Goal: Information Seeking & Learning: Find specific fact

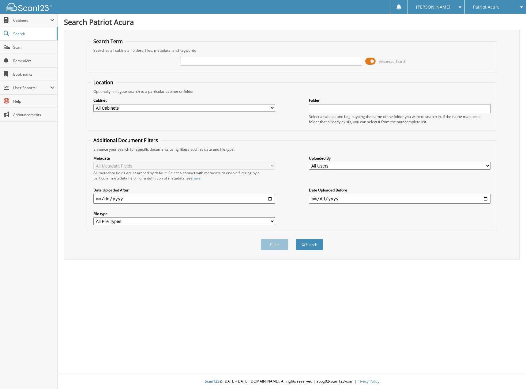
click at [190, 62] on input "text" at bounding box center [271, 61] width 181 height 9
type input "swift"
click at [296, 239] on button "Search" at bounding box center [310, 244] width 28 height 11
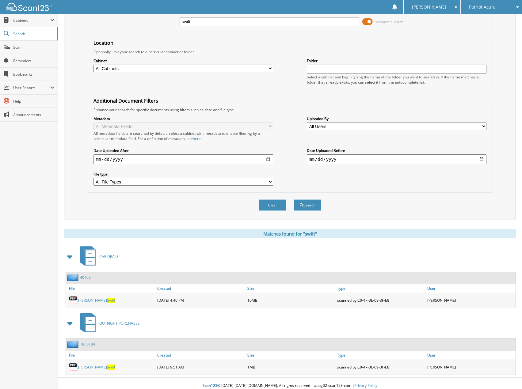
scroll to position [44, 0]
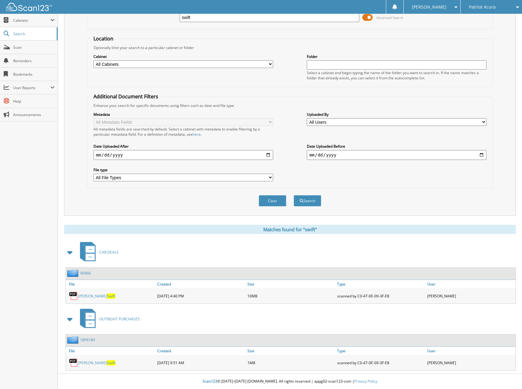
click at [76, 294] on img at bounding box center [73, 295] width 9 height 9
click at [107, 294] on span "Swift" at bounding box center [111, 295] width 8 height 5
